Goal: Task Accomplishment & Management: Manage account settings

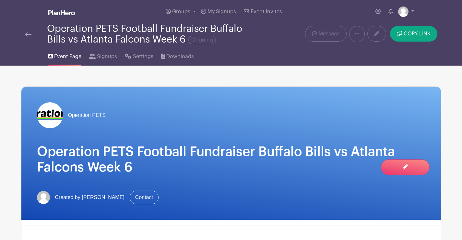
click at [29, 34] on img at bounding box center [28, 34] width 6 height 5
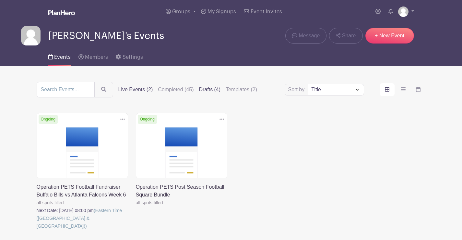
click at [206, 87] on label "Drafts (4)" at bounding box center [210, 90] width 22 height 8
click at [0, 0] on input "Drafts (4)" at bounding box center [0, 0] width 0 height 0
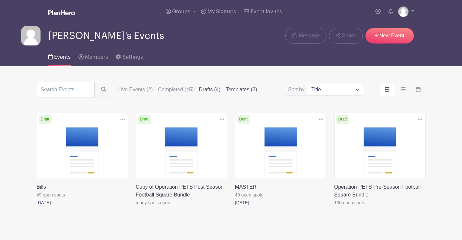
click at [236, 86] on label "Templates (2)" at bounding box center [241, 90] width 31 height 8
click at [0, 0] on input "Templates (2)" at bounding box center [0, 0] width 0 height 0
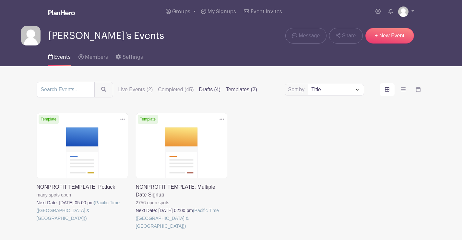
click at [206, 86] on label "Drafts (4)" at bounding box center [210, 90] width 22 height 8
click at [0, 0] on input "Drafts (4)" at bounding box center [0, 0] width 0 height 0
